Goal: Check status: Check status

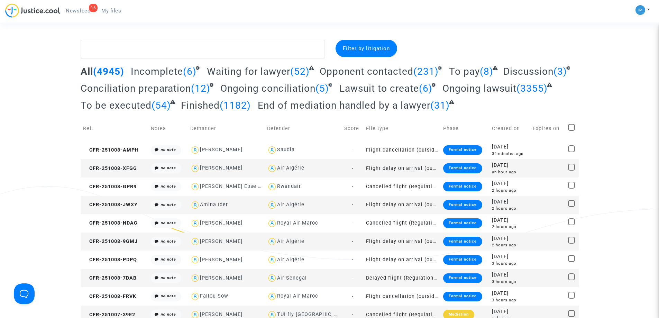
click at [462, 72] on span "To pay" at bounding box center [464, 71] width 31 height 11
